Goal: Transaction & Acquisition: Purchase product/service

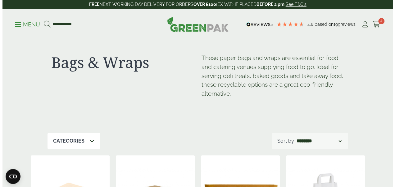
scroll to position [11, 0]
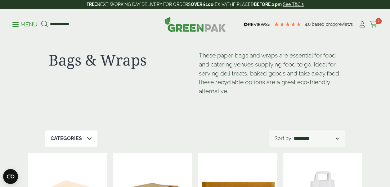
click at [377, 22] on span "2" at bounding box center [379, 21] width 6 height 6
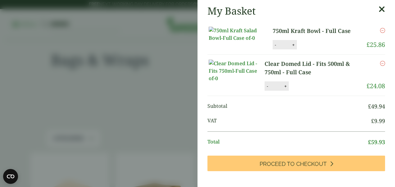
click at [380, 66] on icon "Remove this item" at bounding box center [382, 63] width 5 height 5
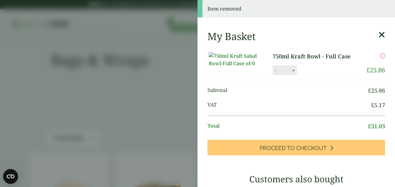
click at [378, 33] on icon at bounding box center [381, 34] width 7 height 9
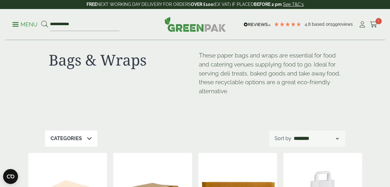
click at [87, 139] on icon at bounding box center [89, 138] width 5 height 5
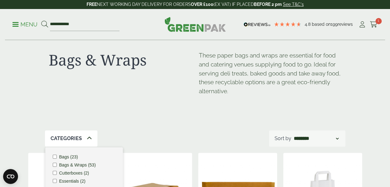
click at [115, 121] on div "Bags & Wraps These paper bags and wraps are essential for food and catering ven…" at bounding box center [195, 79] width 300 height 101
click at [17, 26] on link "Menu" at bounding box center [24, 24] width 25 height 6
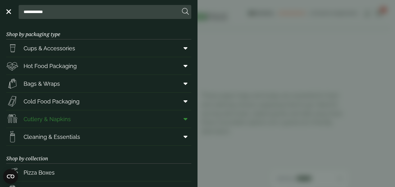
click at [77, 122] on link "Cutlery & Napkins" at bounding box center [98, 118] width 185 height 17
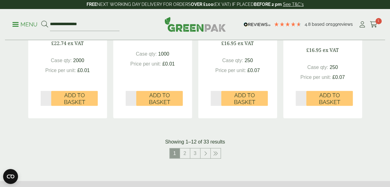
scroll to position [692, 0]
click at [185, 154] on link "2" at bounding box center [185, 153] width 10 height 10
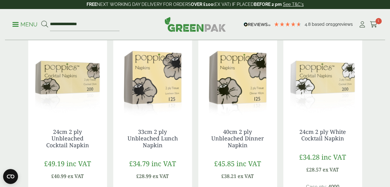
scroll to position [349, 0]
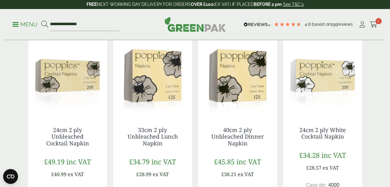
click at [186, 43] on img at bounding box center [152, 76] width 79 height 78
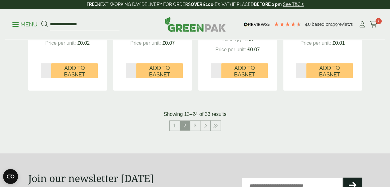
scroll to position [713, 0]
click at [194, 123] on link "3" at bounding box center [195, 125] width 10 height 10
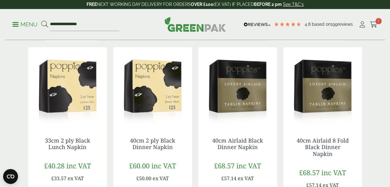
scroll to position [122, 0]
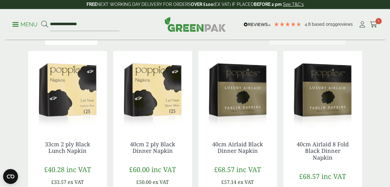
click at [70, 87] on img at bounding box center [67, 90] width 79 height 78
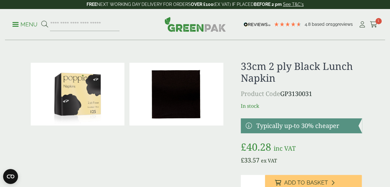
click at [19, 26] on p "Menu" at bounding box center [24, 24] width 25 height 7
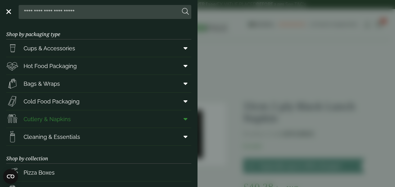
click at [183, 119] on icon at bounding box center [185, 119] width 4 height 6
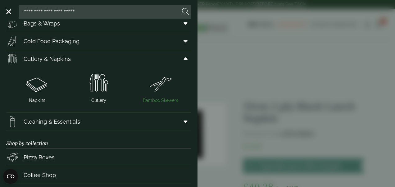
scroll to position [61, 0]
click at [35, 87] on img at bounding box center [37, 82] width 57 height 25
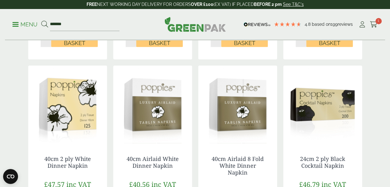
scroll to position [281, 0]
click at [320, 110] on img at bounding box center [322, 104] width 79 height 78
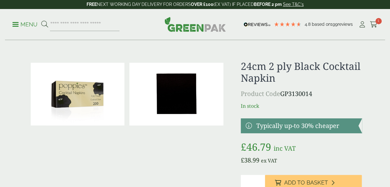
click at [178, 99] on img at bounding box center [176, 94] width 94 height 63
click at [18, 28] on p "Menu" at bounding box center [24, 24] width 25 height 7
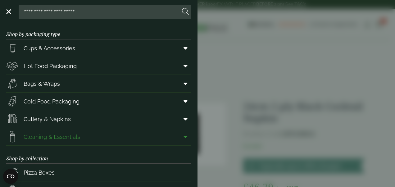
click at [111, 133] on link "Cleaning & Essentials" at bounding box center [98, 136] width 185 height 17
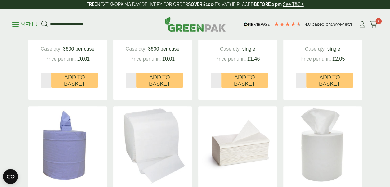
scroll to position [252, 0]
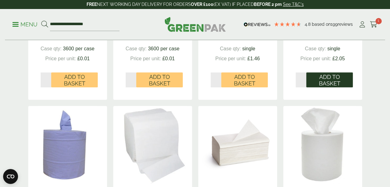
click at [325, 86] on span "Add to Basket" at bounding box center [330, 80] width 38 height 13
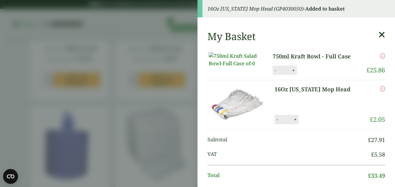
click at [294, 124] on div "- * +" at bounding box center [286, 119] width 24 height 9
click at [294, 122] on button "+" at bounding box center [295, 119] width 6 height 5
type input "*"
click at [378, 36] on icon at bounding box center [381, 34] width 7 height 9
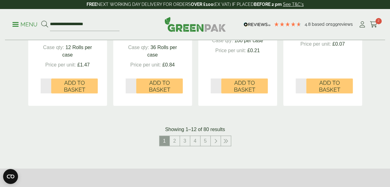
scroll to position [686, 0]
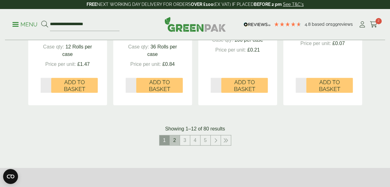
click at [173, 139] on link "2" at bounding box center [175, 140] width 10 height 10
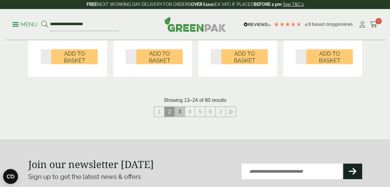
scroll to position [707, 0]
click at [178, 109] on link "3" at bounding box center [180, 111] width 10 height 10
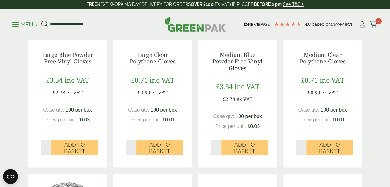
scroll to position [425, 0]
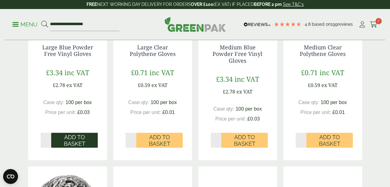
click at [66, 138] on span "Add to Basket" at bounding box center [75, 140] width 38 height 13
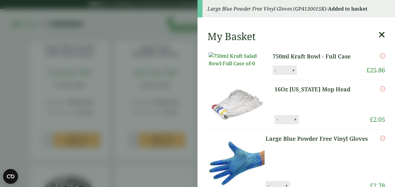
click at [378, 35] on icon at bounding box center [381, 34] width 7 height 9
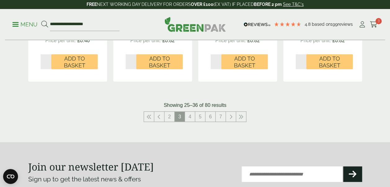
scroll to position [709, 0]
click at [187, 118] on link "4" at bounding box center [190, 116] width 10 height 10
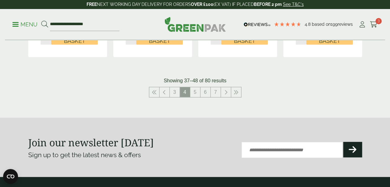
scroll to position [740, 0]
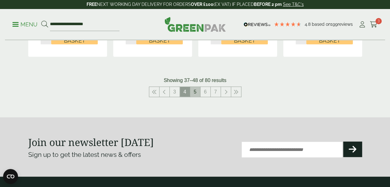
click at [197, 91] on link "5" at bounding box center [195, 92] width 10 height 10
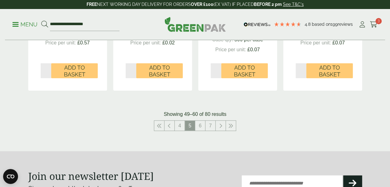
scroll to position [696, 0]
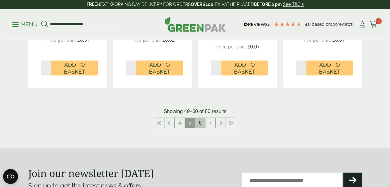
click at [199, 125] on link "6" at bounding box center [200, 123] width 10 height 10
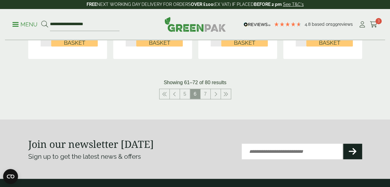
scroll to position [748, 0]
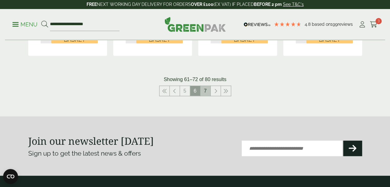
click at [204, 89] on link "7" at bounding box center [206, 91] width 10 height 10
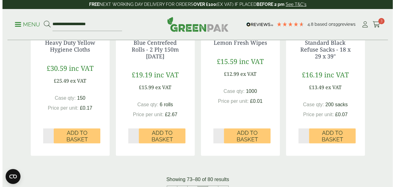
scroll to position [410, 0]
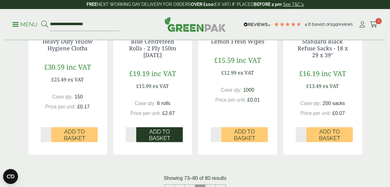
click at [150, 138] on span "Add to Basket" at bounding box center [160, 134] width 38 height 13
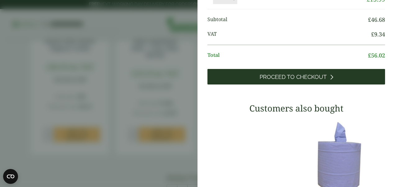
scroll to position [193, 0]
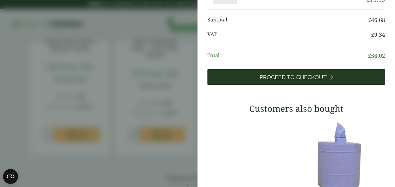
click at [291, 81] on span "Proceed to Checkout" at bounding box center [293, 77] width 67 height 7
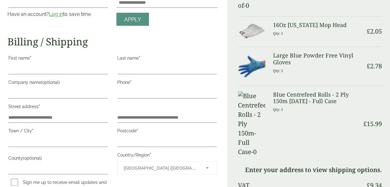
scroll to position [3, 0]
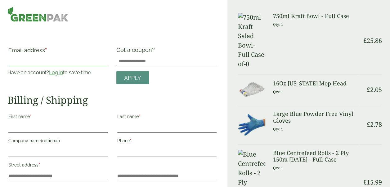
click at [89, 59] on input "Email address *" at bounding box center [58, 61] width 100 height 10
type input "**********"
type input "*****"
type input "*******"
type input "**********"
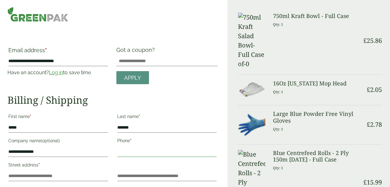
type input "**********"
type input "******"
type input "********"
type input "**********"
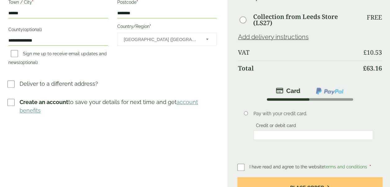
scroll to position [207, 0]
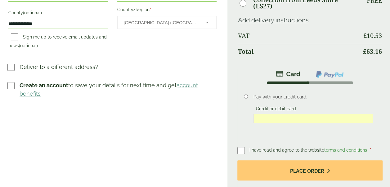
click at [237, 148] on div "Order Summary Item Ammount 750ml Kraft Bowl - Full Case Qty: 1 £ 25.86 16Oz Ken…" at bounding box center [309, 15] width 163 height 445
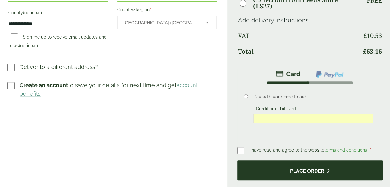
click at [315, 169] on button "Place order" at bounding box center [309, 170] width 145 height 20
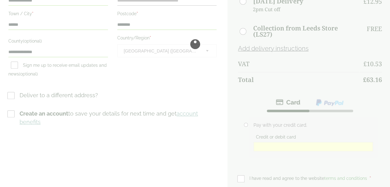
scroll to position [0, 0]
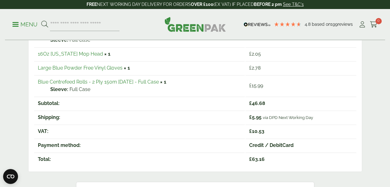
scroll to position [145, 0]
drag, startPoint x: 255, startPoint y: 64, endPoint x: 243, endPoint y: 49, distance: 18.9
click at [243, 49] on tbody "750ml Kraft Bowl - Full Case × 1 Sleeve: Full Case £ 25.86 16Oz [US_STATE] Mop …" at bounding box center [195, 60] width 322 height 70
click at [218, 110] on th "Shipping:" at bounding box center [139, 116] width 211 height 13
